Goal: Information Seeking & Learning: Learn about a topic

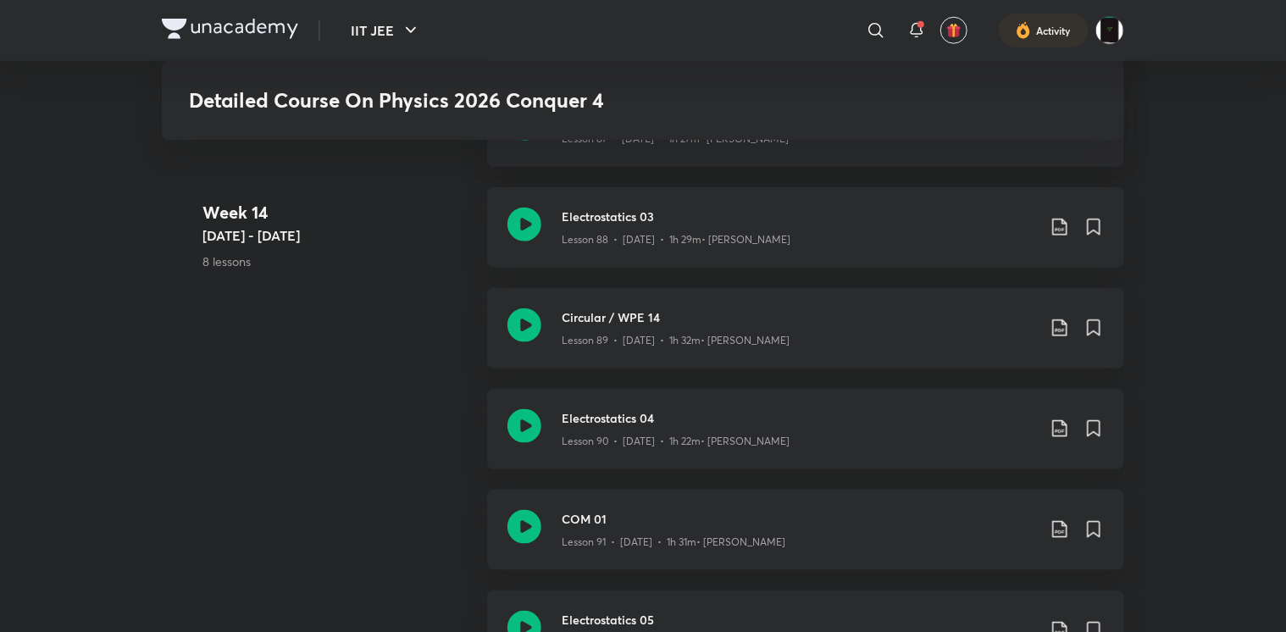
scroll to position [10620, 0]
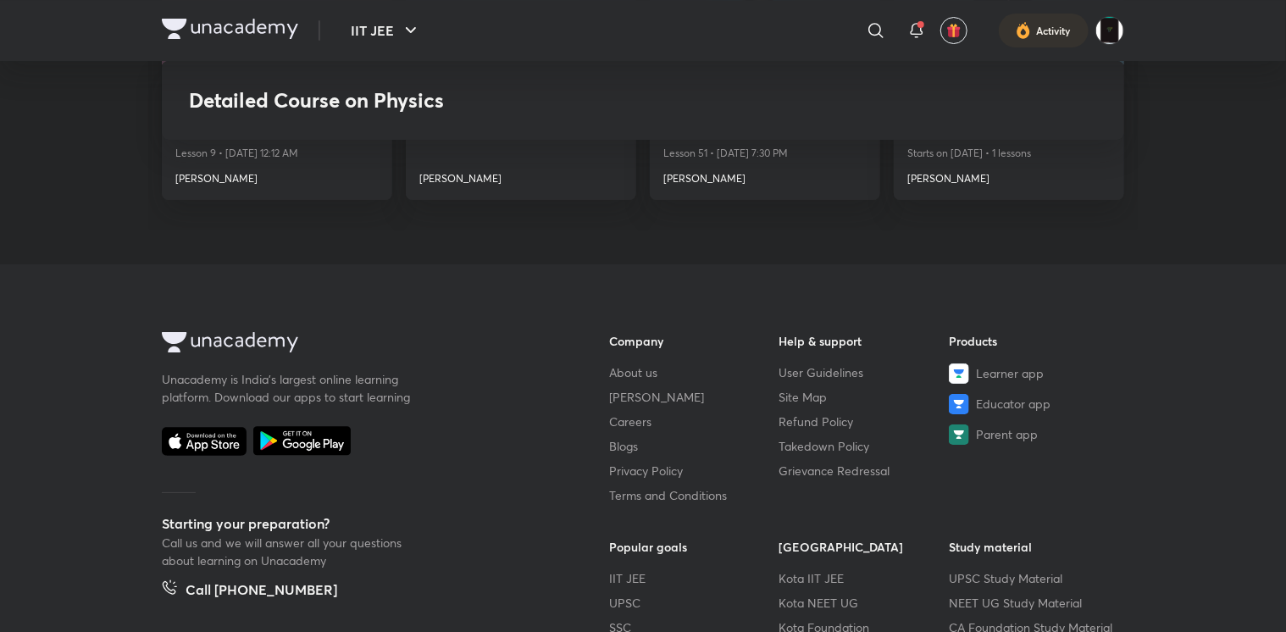
scroll to position [3291, 0]
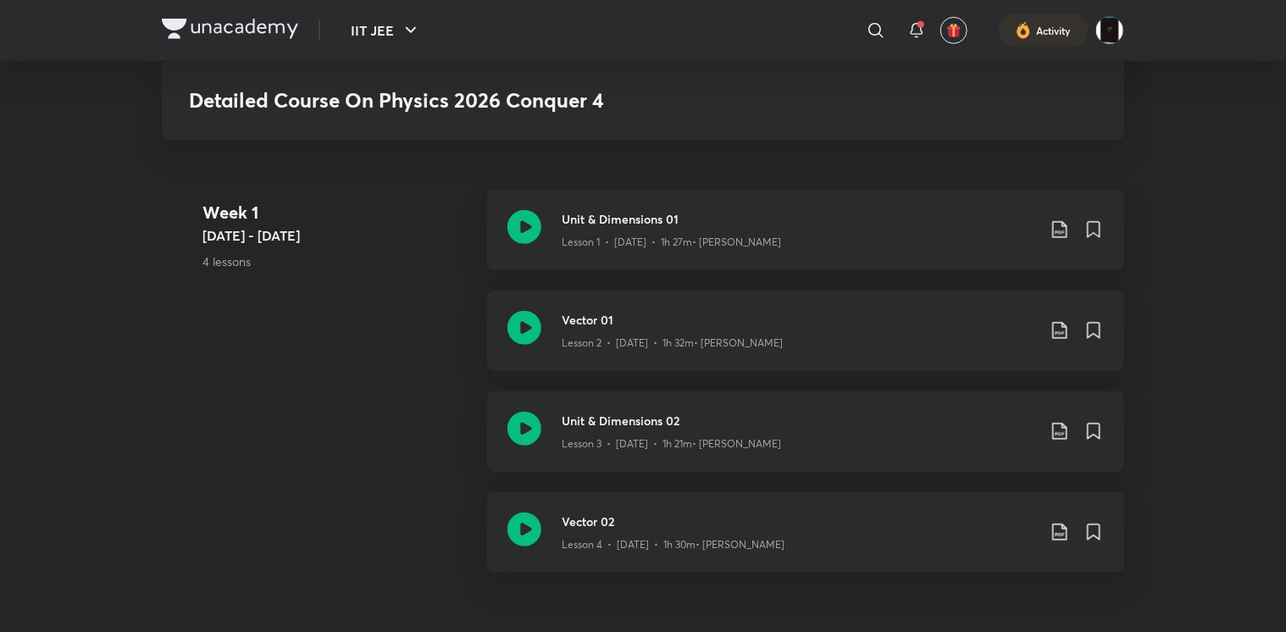
scroll to position [495, 0]
